Goal: Information Seeking & Learning: Check status

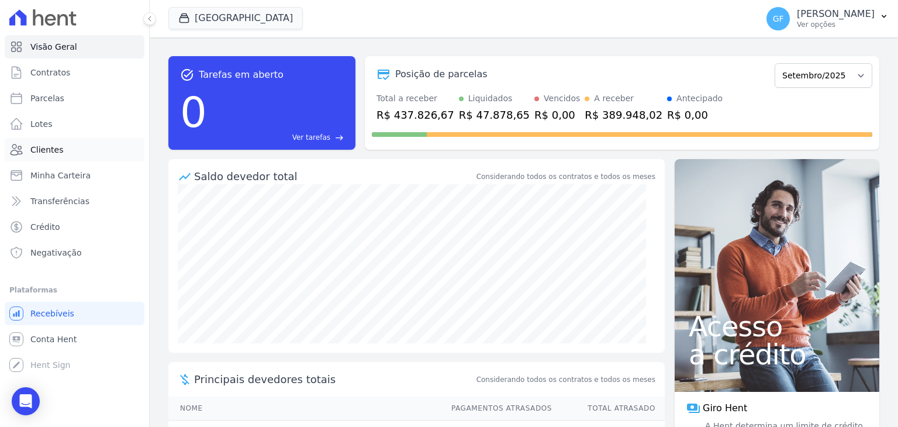
click at [36, 151] on span "Clientes" at bounding box center [46, 150] width 33 height 12
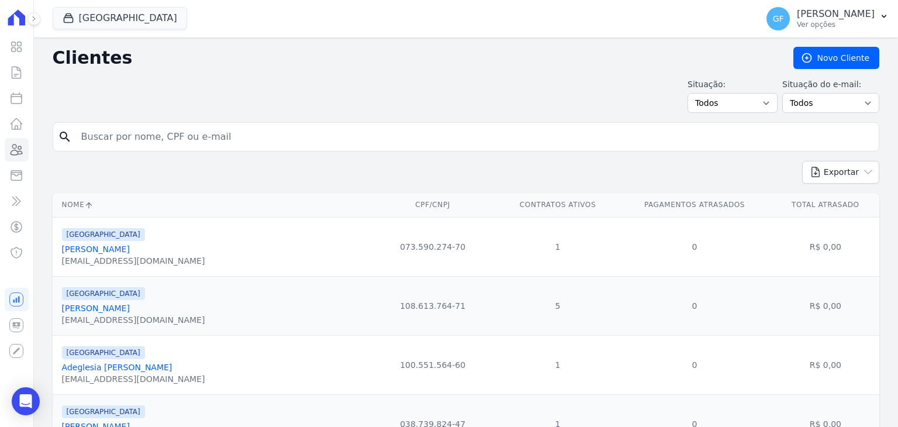
click at [137, 129] on input "search" at bounding box center [474, 136] width 800 height 23
type input "[PERSON_NAME]"
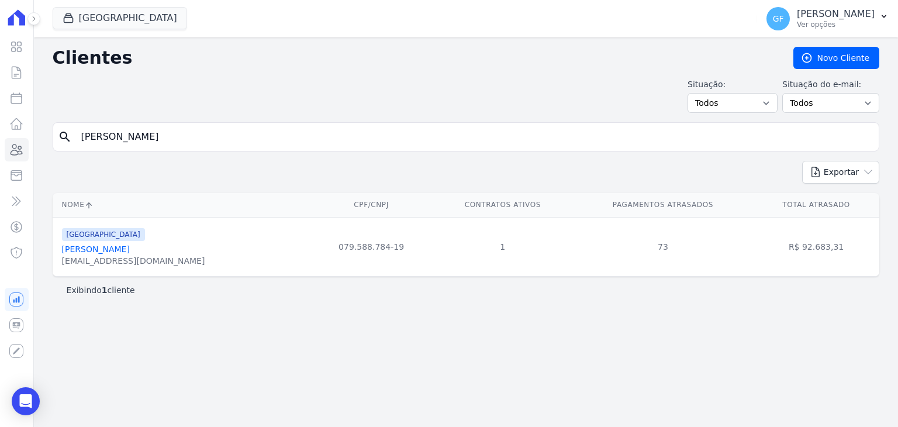
click at [105, 247] on link "[PERSON_NAME]" at bounding box center [96, 248] width 68 height 9
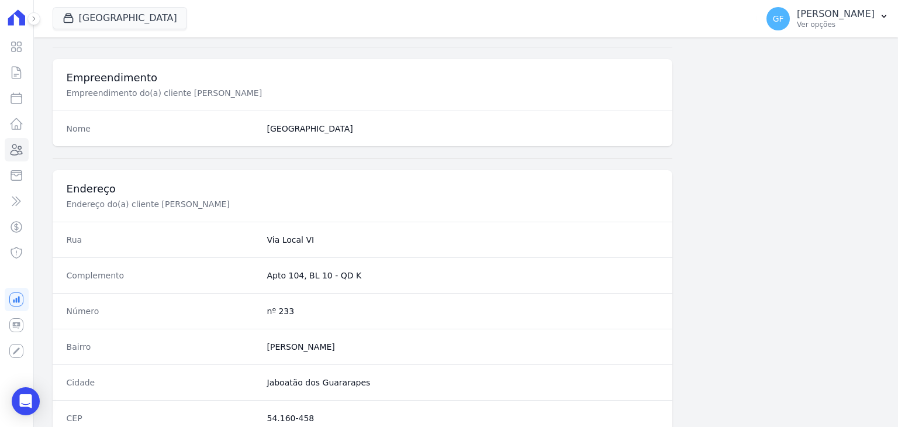
scroll to position [663, 0]
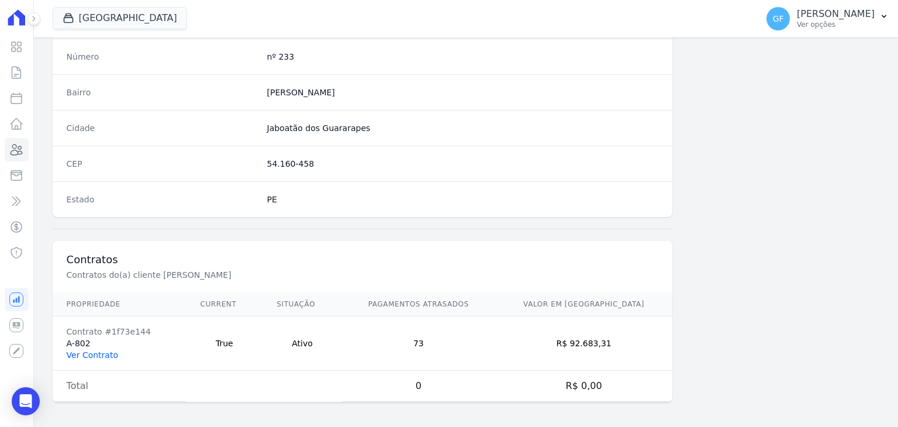
drag, startPoint x: 90, startPoint y: 343, endPoint x: 87, endPoint y: 350, distance: 7.6
click at [88, 347] on td "Contrato #1f73e144 A-802 Ver Contrato" at bounding box center [120, 343] width 134 height 54
click at [87, 350] on link "Ver Contrato" at bounding box center [92, 354] width 51 height 9
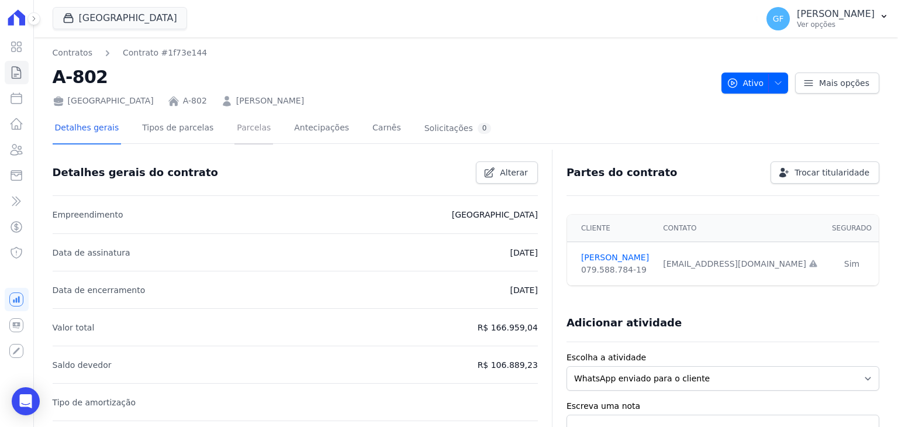
click at [243, 126] on link "Parcelas" at bounding box center [253, 128] width 39 height 31
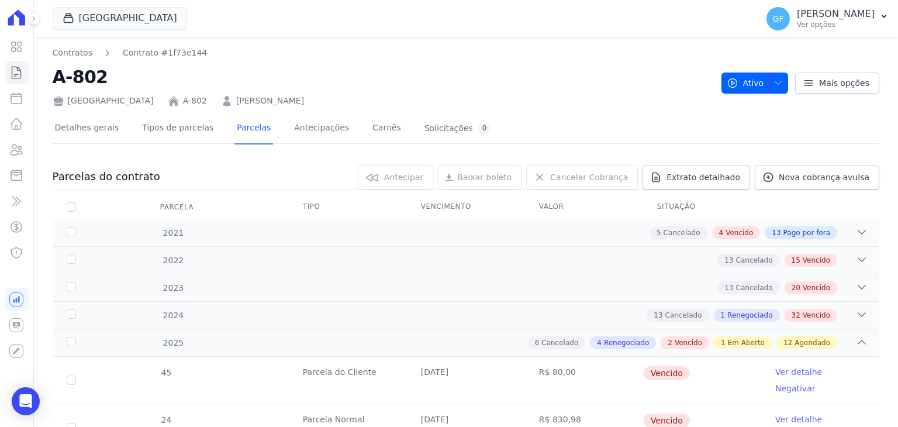
scroll to position [793, 0]
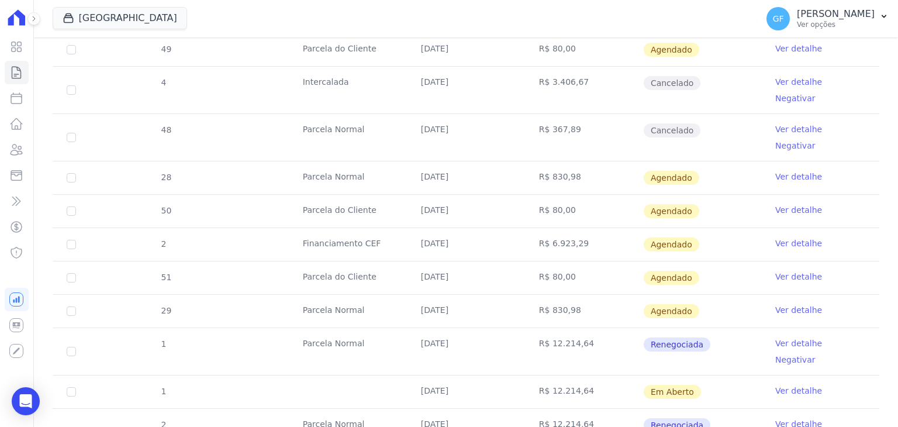
drag, startPoint x: 397, startPoint y: 270, endPoint x: 722, endPoint y: 309, distance: 327.3
click at [722, 309] on tbody "45 [GEOGRAPHIC_DATA] [DATE] R$ 80,00 [GEOGRAPHIC_DATA] Ver detalhe Negativar 24…" at bounding box center [466, 56] width 826 height 987
click at [610, 409] on td "R$ 12.214,64" at bounding box center [584, 432] width 118 height 47
click at [763, 375] on td "Ver detalhe" at bounding box center [820, 391] width 118 height 33
click at [775, 385] on link "Ver detalhe" at bounding box center [798, 391] width 47 height 12
